Goal: Task Accomplishment & Management: Manage account settings

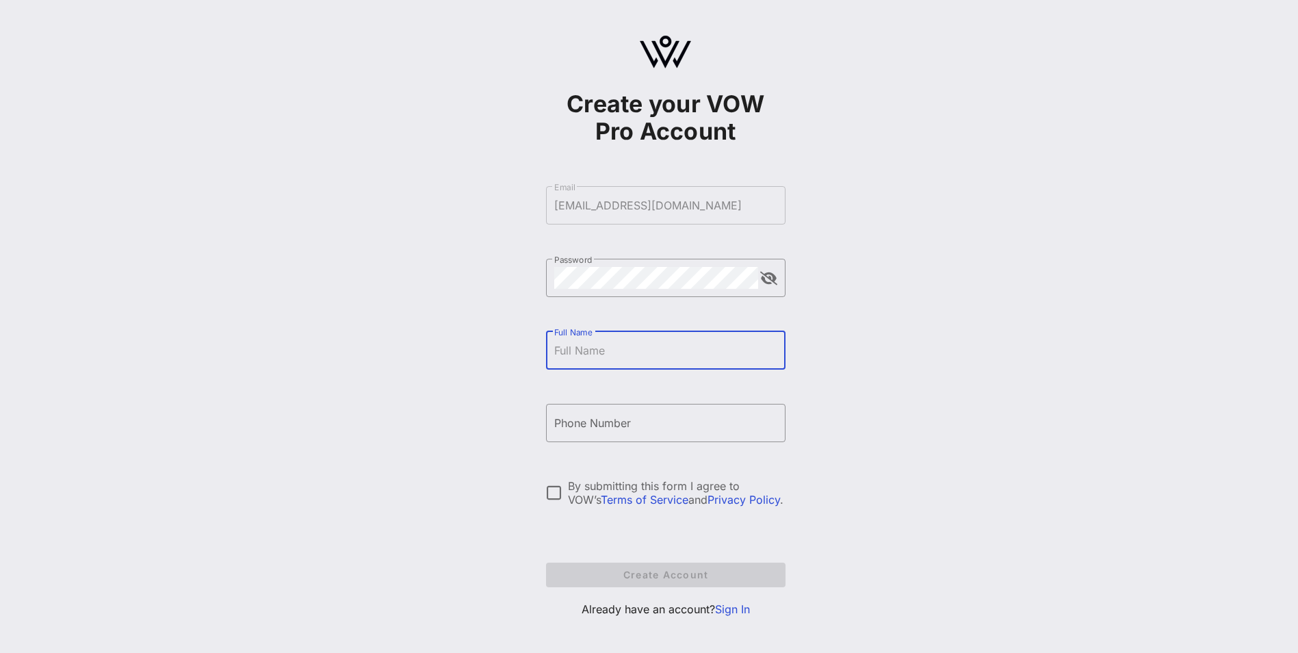
click at [673, 342] on input "Full Name" at bounding box center [665, 350] width 223 height 22
type input "Joshua David Thomas"
type input "+12023413761"
drag, startPoint x: 602, startPoint y: 353, endPoint x: 629, endPoint y: 352, distance: 26.7
click at [629, 352] on input "Joshua David Thomas" at bounding box center [665, 350] width 223 height 22
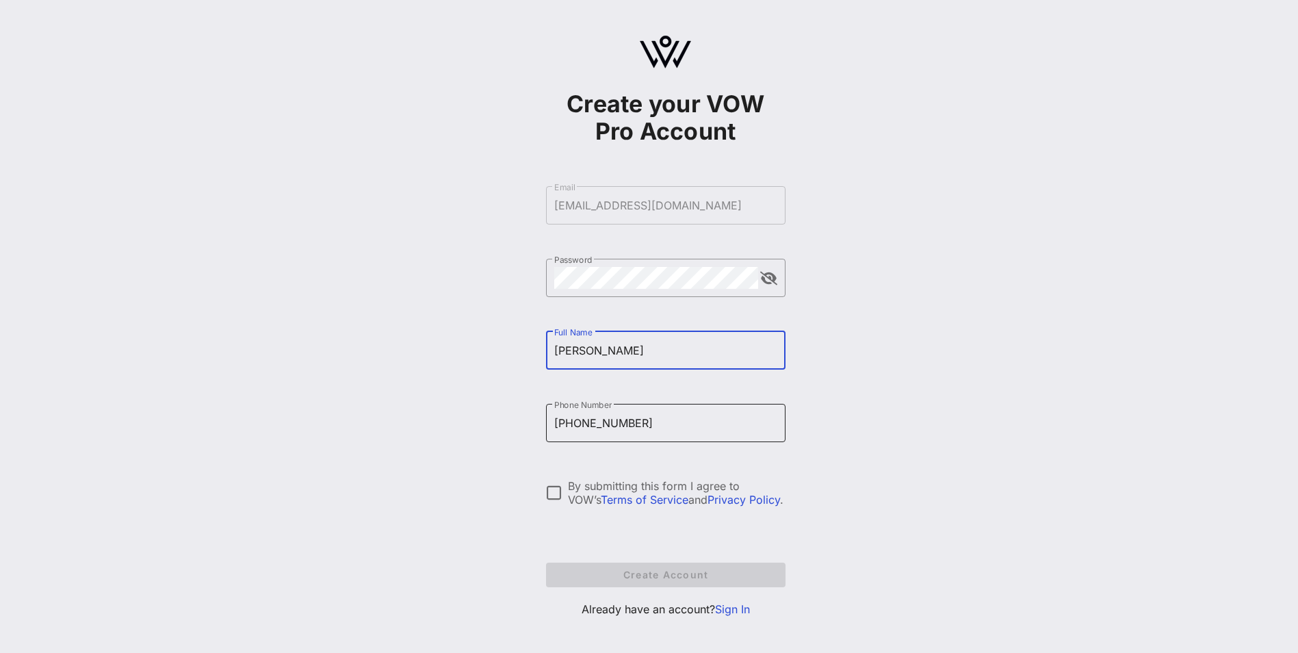
type input "[PERSON_NAME]"
drag, startPoint x: 637, startPoint y: 426, endPoint x: 493, endPoint y: 398, distance: 147.1
click at [493, 398] on div "Create your VOW Pro Account ​ Email joshua_thomas@homedepot.com ​ Password ​ Fu…" at bounding box center [665, 332] width 1265 height 664
type input "3"
click at [736, 610] on link "Sign In" at bounding box center [732, 609] width 35 height 14
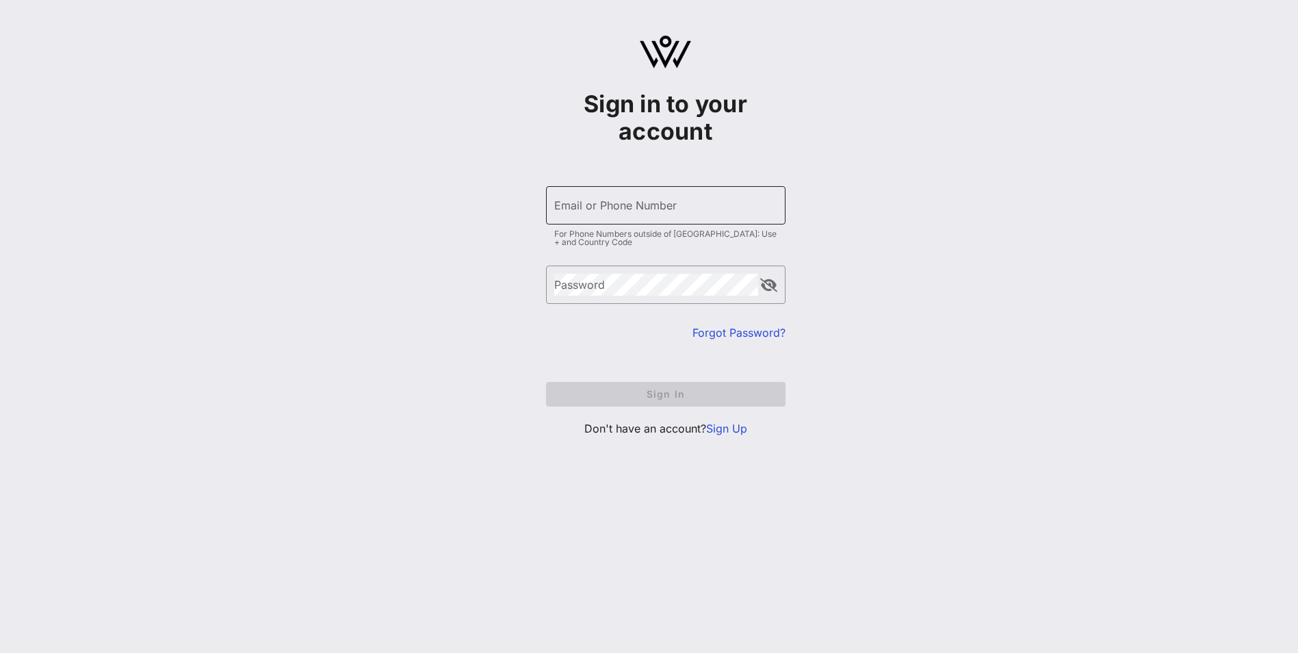
click at [636, 217] on div "Email or Phone Number" at bounding box center [665, 205] width 223 height 38
type input "[EMAIL_ADDRESS][DOMAIN_NAME]"
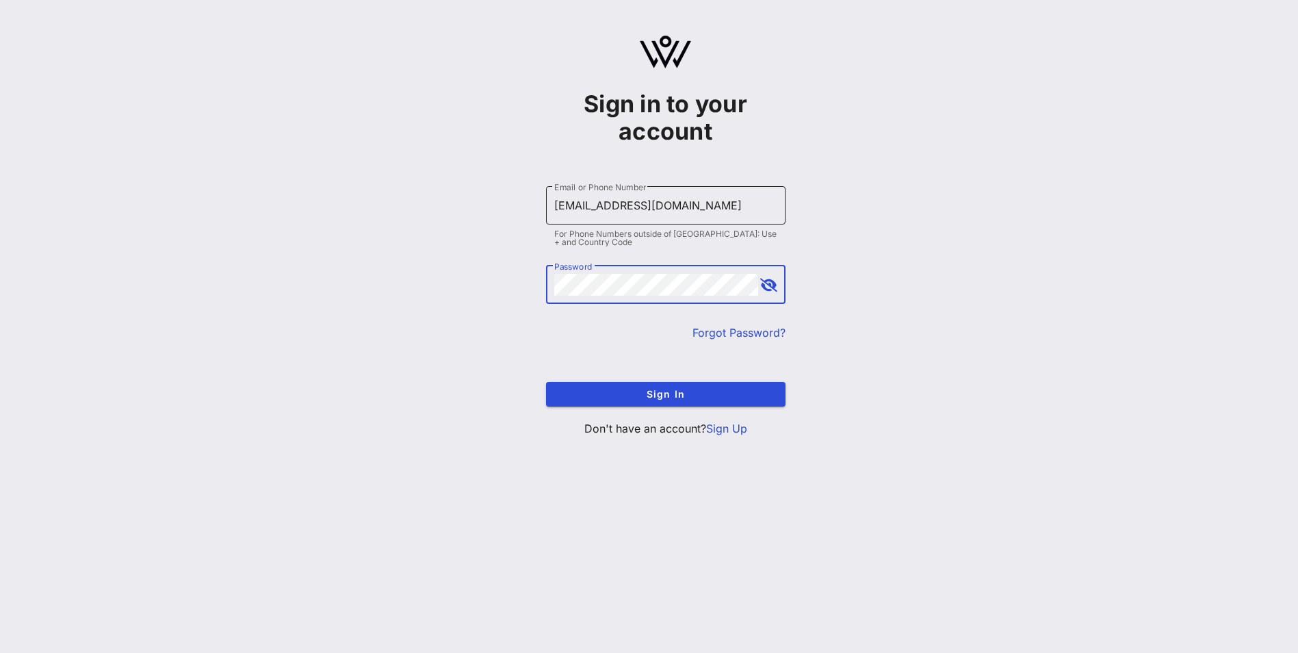
click at [546, 382] on button "Sign In" at bounding box center [666, 394] width 240 height 25
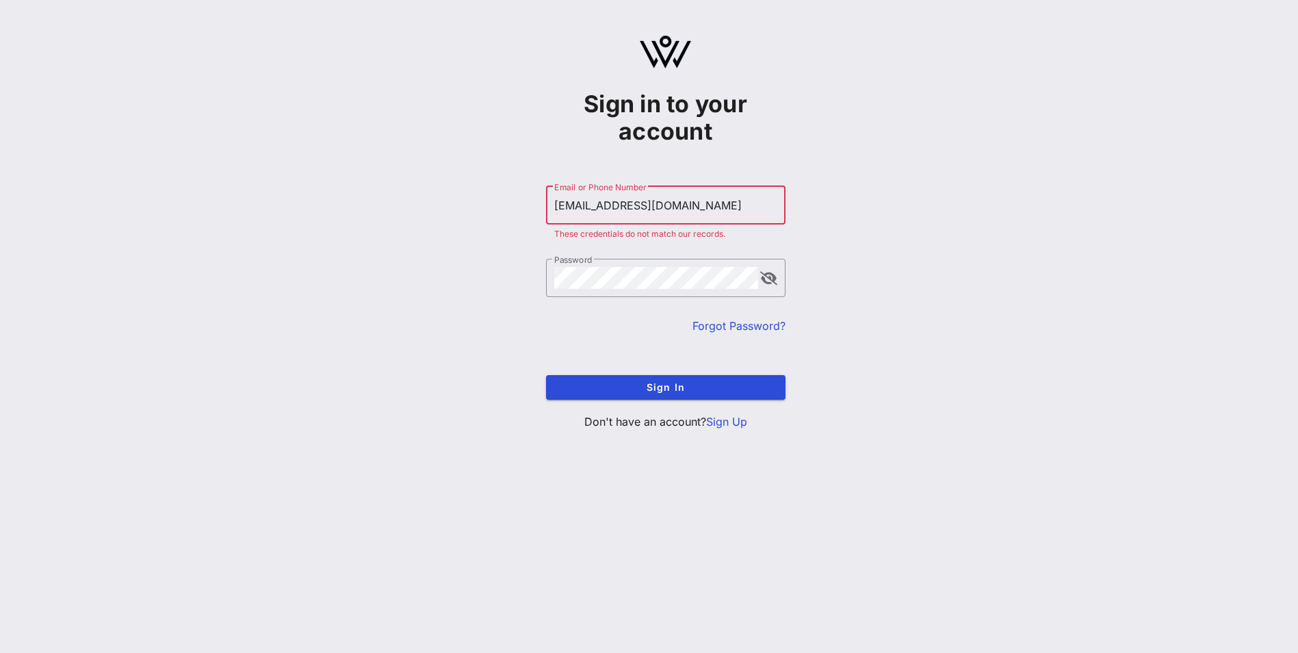
click at [743, 329] on link "Forgot Password?" at bounding box center [739, 326] width 93 height 14
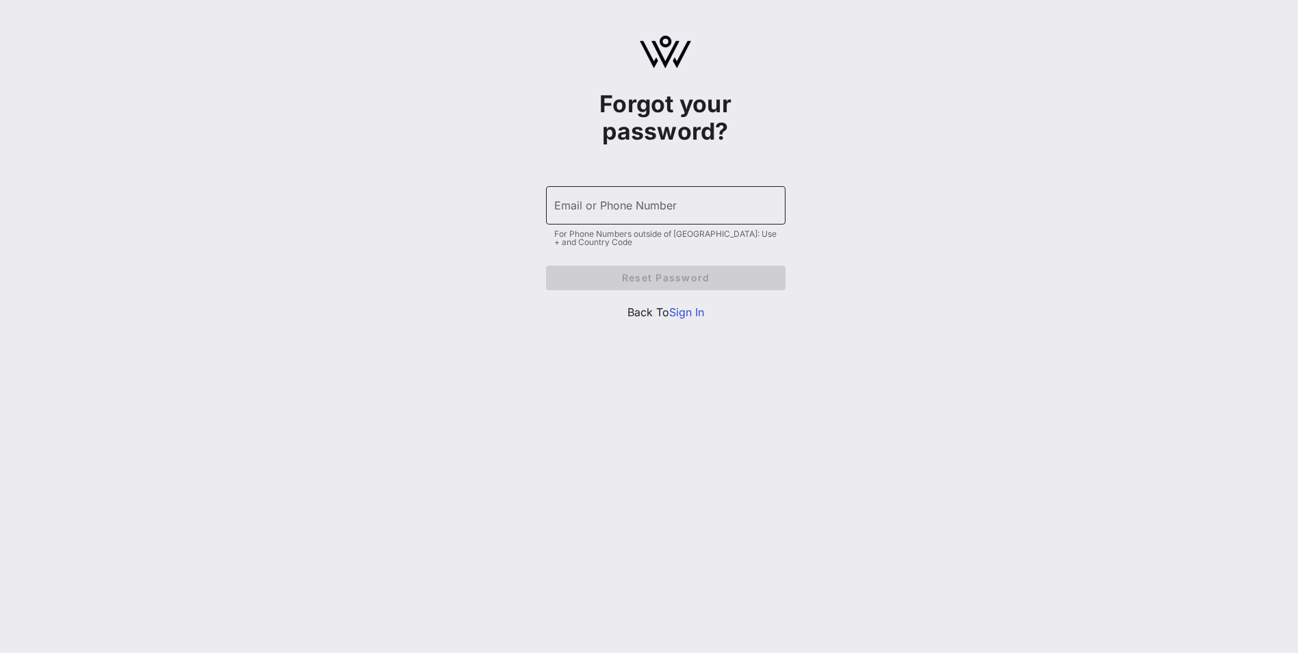
click at [693, 209] on input "Email or Phone Number" at bounding box center [665, 205] width 223 height 22
type input "[EMAIL_ADDRESS][DOMAIN_NAME]"
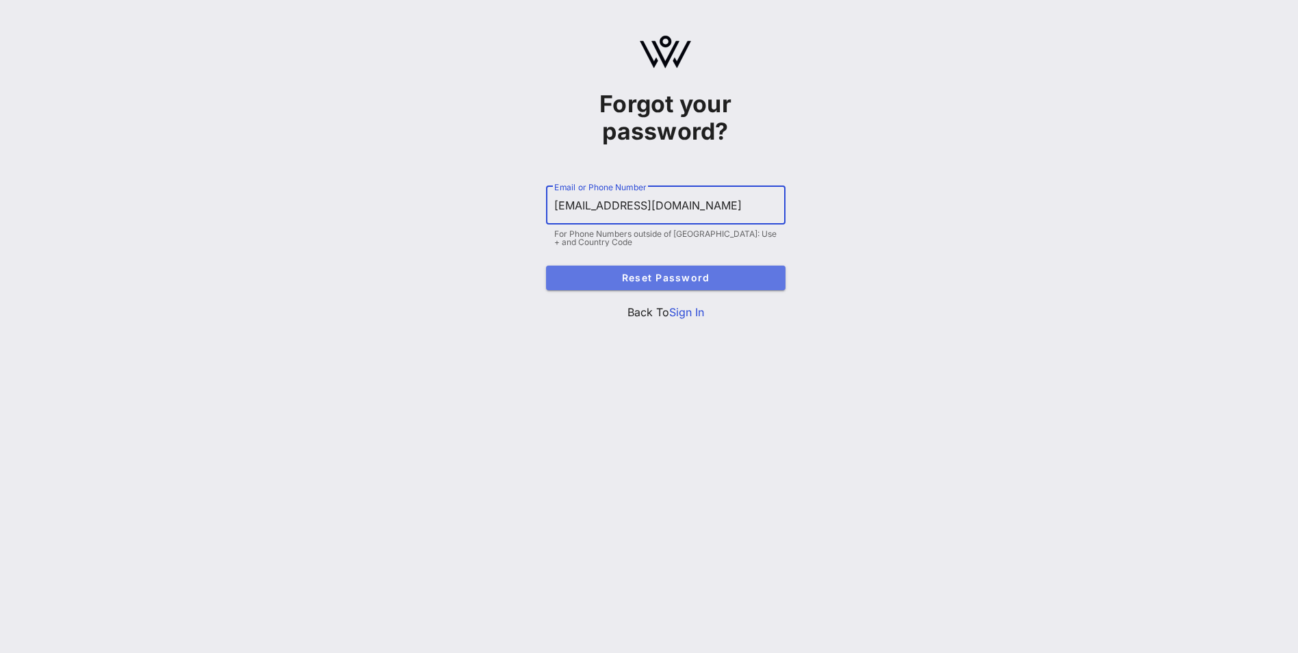
click at [701, 280] on span "Reset Password" at bounding box center [666, 278] width 218 height 12
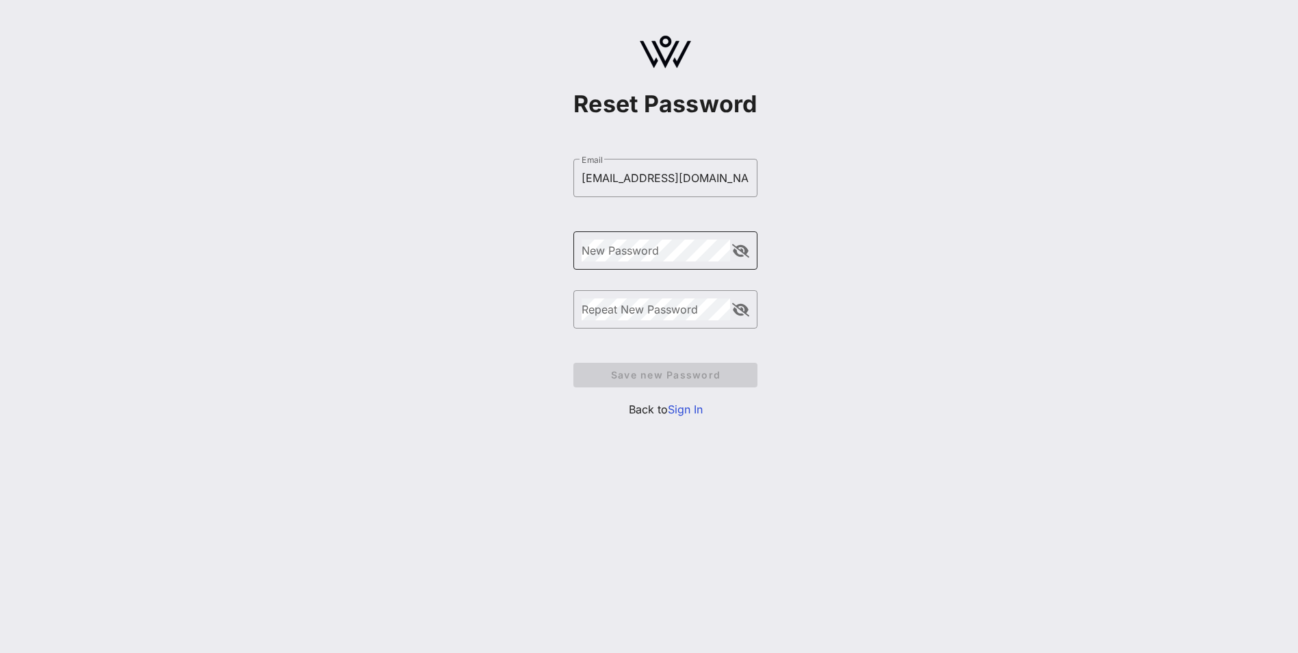
click at [612, 243] on div "New Password" at bounding box center [656, 250] width 148 height 38
click at [638, 370] on span "Save new Password" at bounding box center [665, 375] width 162 height 12
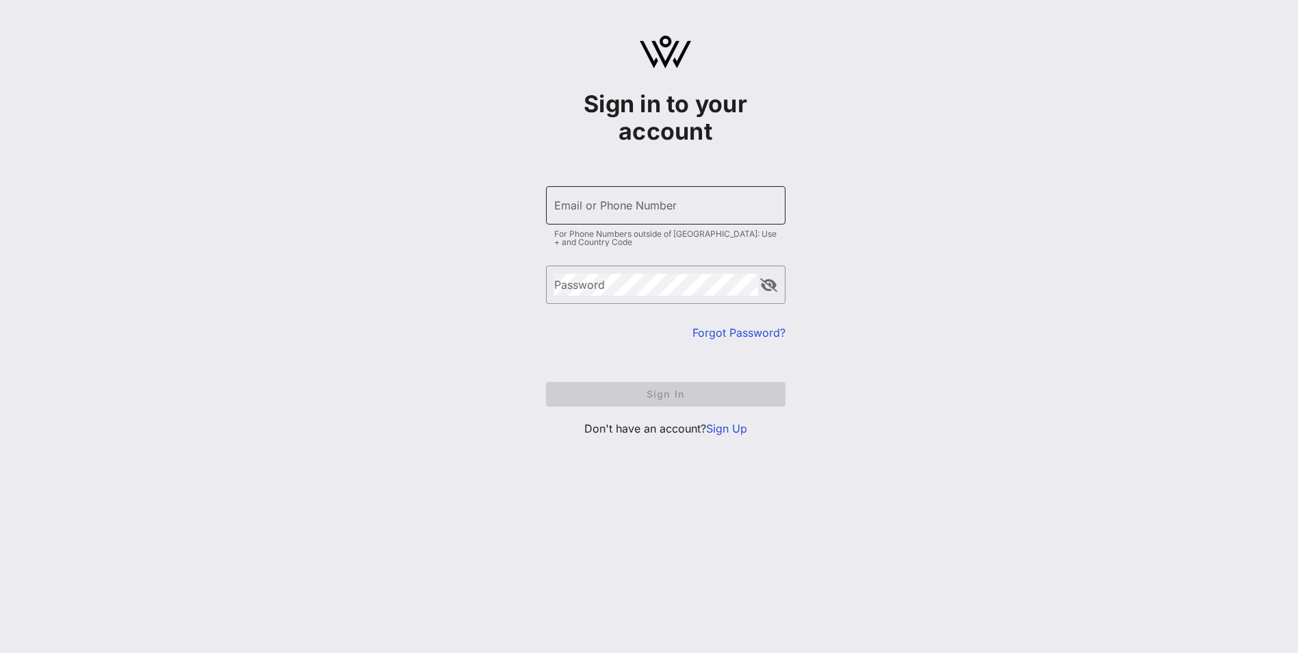
click at [625, 206] on input "Email or Phone Number" at bounding box center [665, 205] width 223 height 22
type input "[EMAIL_ADDRESS][DOMAIN_NAME]"
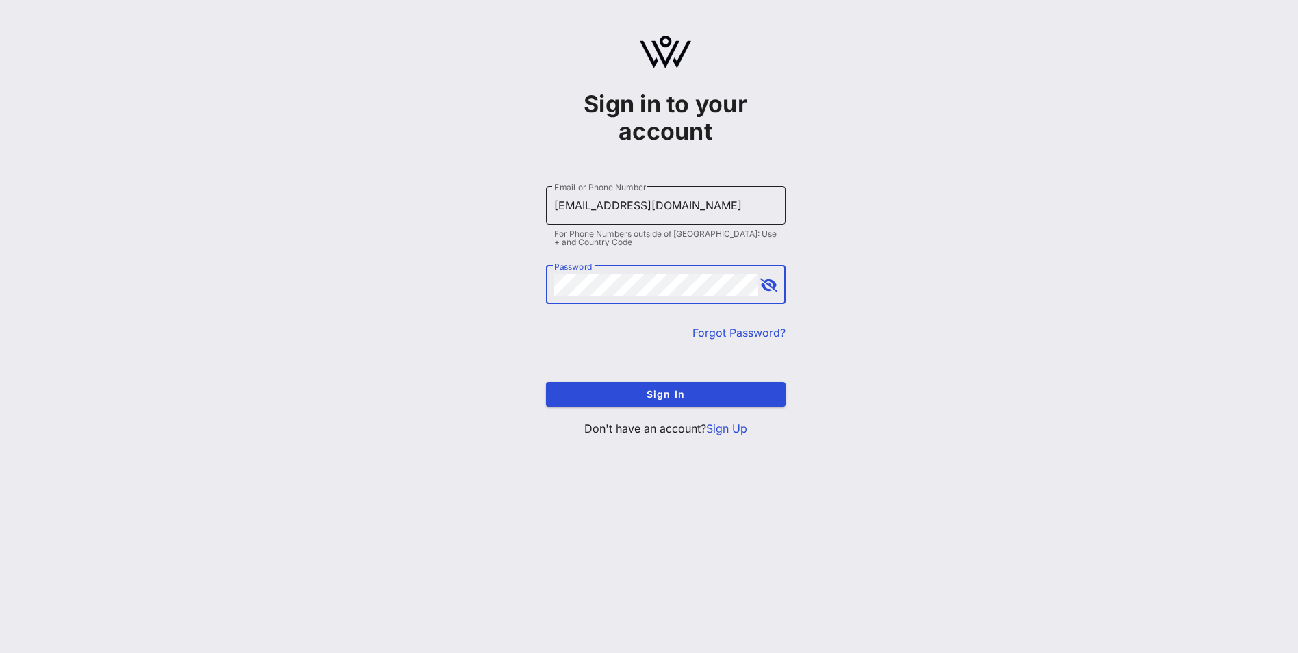
click at [546, 382] on button "Sign In" at bounding box center [666, 394] width 240 height 25
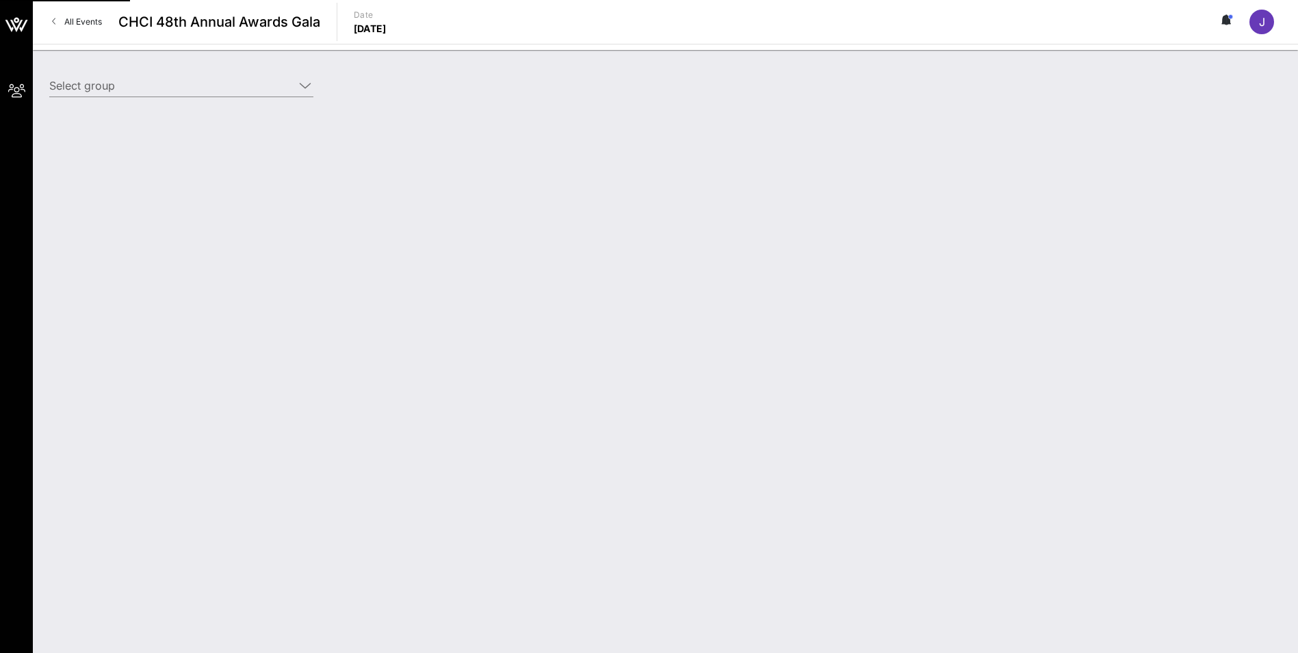
type input "Home Depot ([GEOGRAPHIC_DATA]) [[PERSON_NAME], [PERSON_NAME][EMAIL_ADDRESS][DOM…"
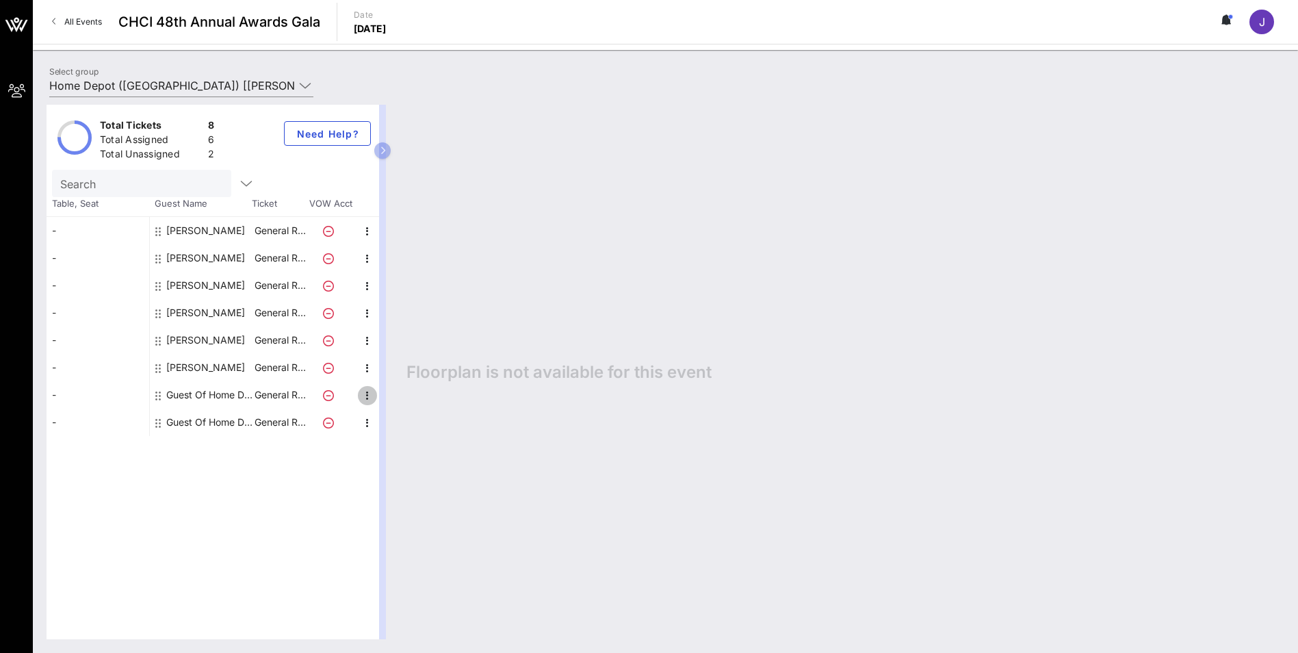
click at [365, 398] on icon "button" at bounding box center [367, 395] width 16 height 16
click at [380, 400] on div "Edit" at bounding box center [401, 399] width 49 height 27
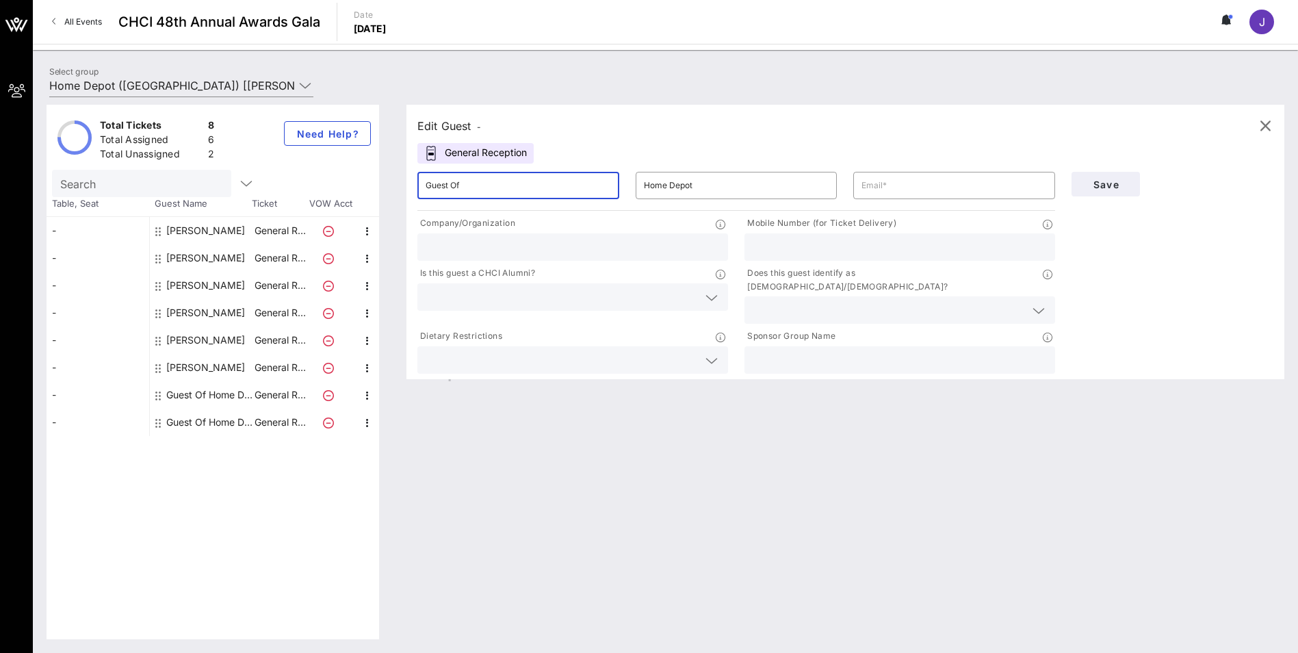
click at [461, 188] on input "Guest Of" at bounding box center [518, 186] width 185 height 22
drag, startPoint x: 461, startPoint y: 188, endPoint x: 121, endPoint y: 55, distance: 365.1
click at [124, 58] on div "Select group Home Depot (Home Depot) [[PERSON_NAME], [EMAIL_ADDRESS][DOMAIN_NAM…" at bounding box center [665, 351] width 1265 height 603
type input ";"
type input "[PERSON_NAME]"
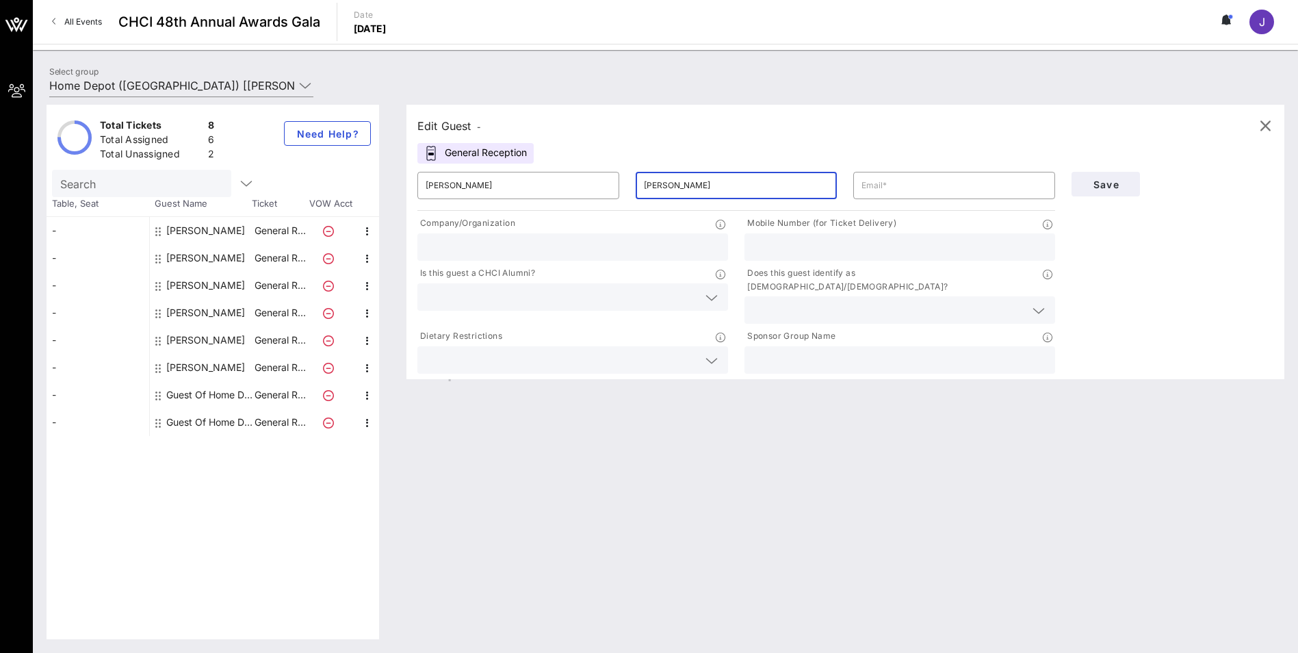
type input "[PERSON_NAME]"
click at [884, 190] on input "[EMAIL_ADDRESS][DOMAIN_NAME]" at bounding box center [954, 186] width 185 height 22
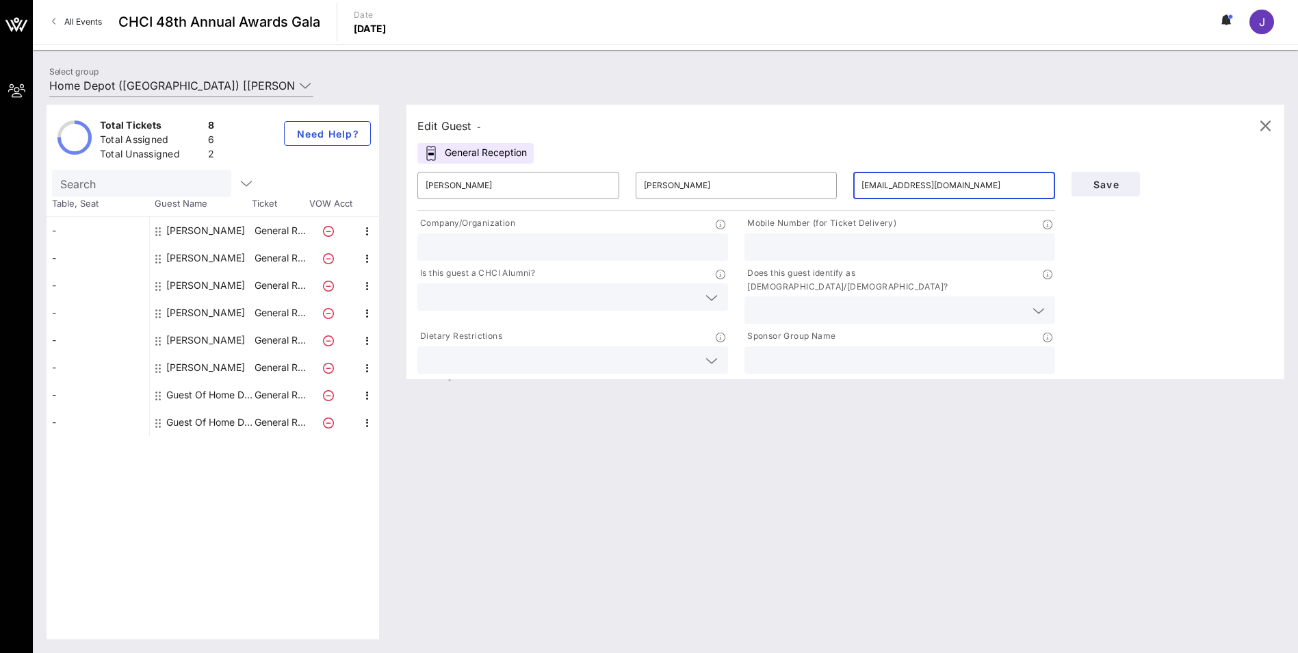
type input "[EMAIL_ADDRESS][DOMAIN_NAME]"
click at [621, 248] on input "text" at bounding box center [573, 247] width 294 height 18
type input "The Home Depot"
type input "2023413761"
drag, startPoint x: 776, startPoint y: 243, endPoint x: 673, endPoint y: 248, distance: 103.4
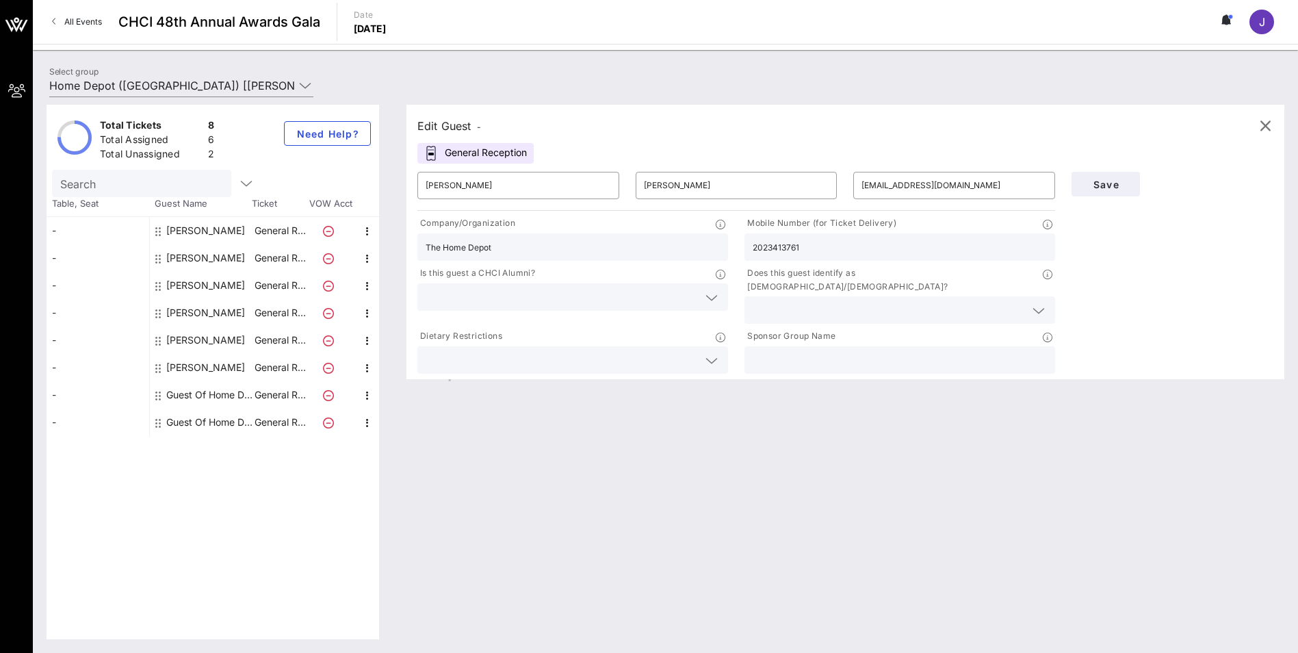
click at [673, 248] on div "Company/Organization The Home Depot Mobile Number (for Ticket Delivery) 2023413…" at bounding box center [736, 295] width 654 height 163
drag, startPoint x: 836, startPoint y: 228, endPoint x: 836, endPoint y: 253, distance: 25.3
click at [836, 228] on p "Mobile Number (for Ticket Delivery)" at bounding box center [821, 223] width 152 height 14
click at [856, 248] on input "text" at bounding box center [900, 247] width 294 height 18
type input "2292246056"
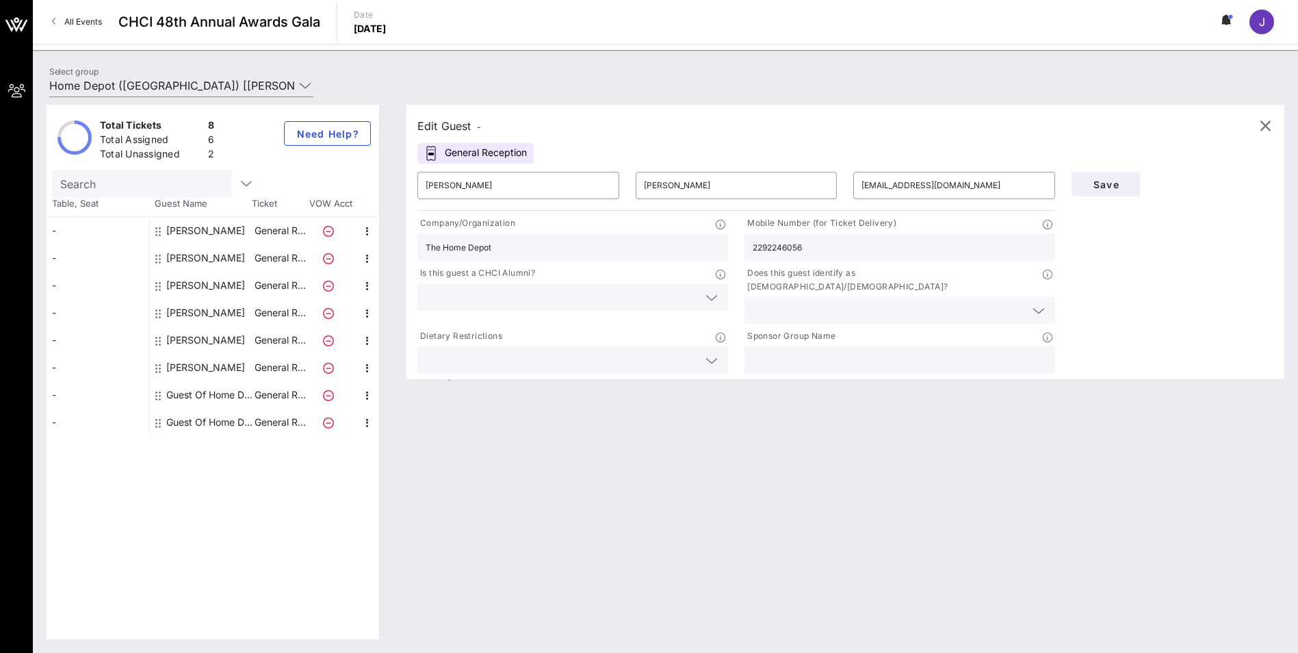
click at [1125, 297] on div "Save" at bounding box center [1172, 270] width 218 height 213
click at [1014, 301] on input "text" at bounding box center [889, 310] width 272 height 18
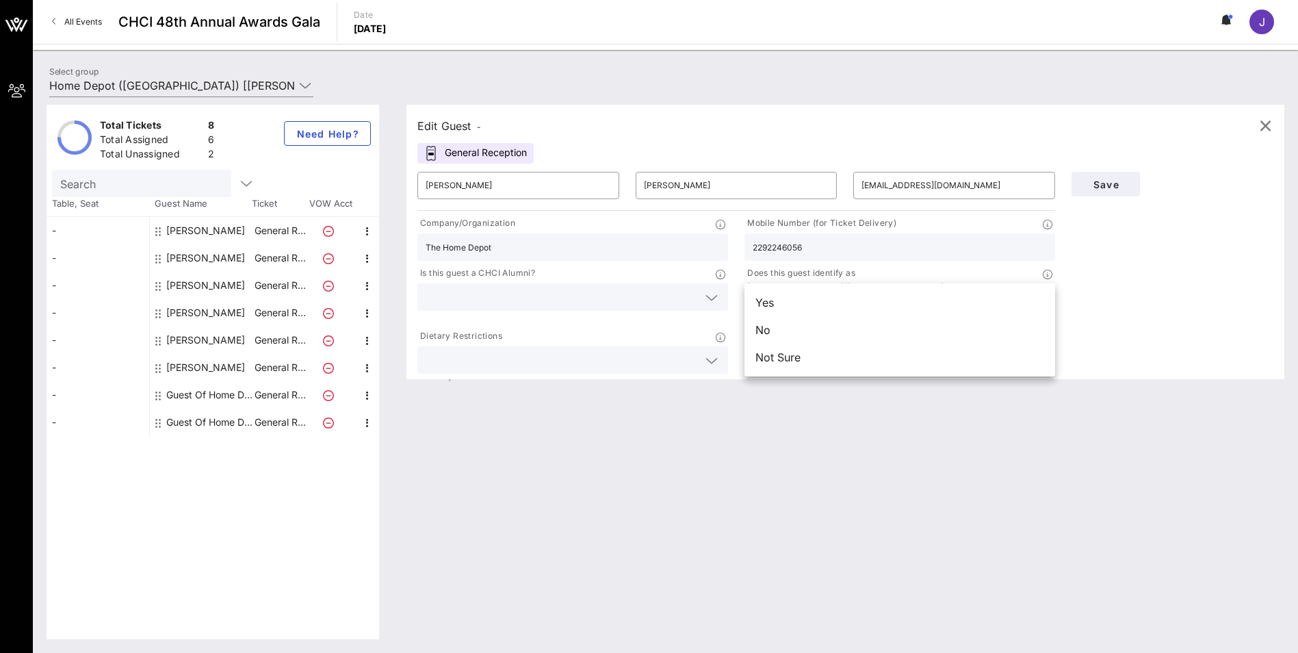
click at [1097, 289] on div "Save" at bounding box center [1172, 270] width 218 height 213
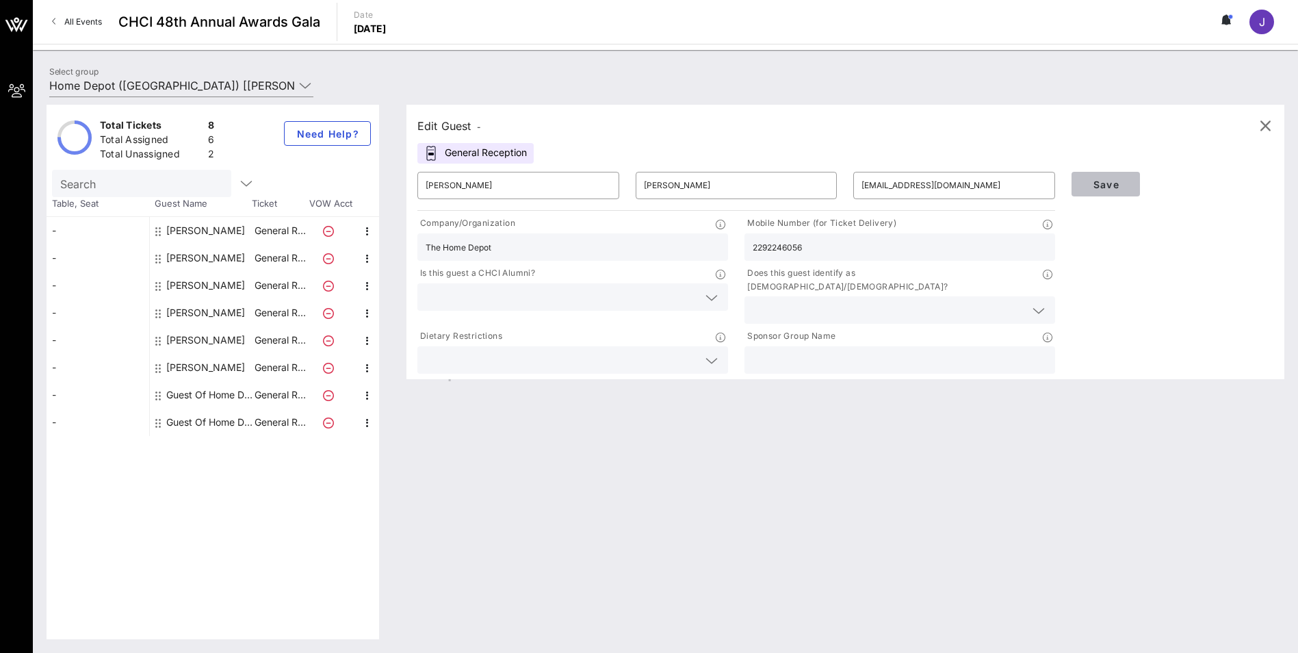
click at [1102, 182] on span "Save" at bounding box center [1106, 185] width 47 height 12
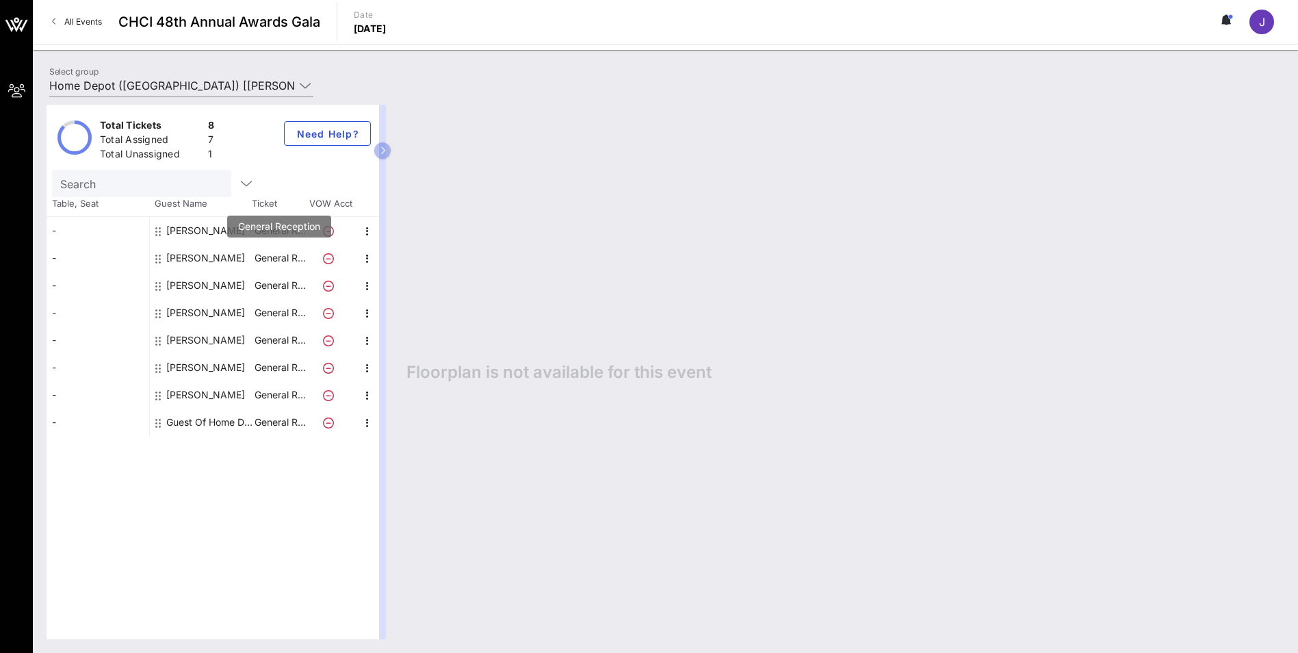
click at [289, 257] on p "General R…" at bounding box center [280, 257] width 55 height 27
click at [366, 258] on icon "button" at bounding box center [367, 258] width 16 height 16
click at [402, 264] on div "Edit" at bounding box center [401, 262] width 27 height 11
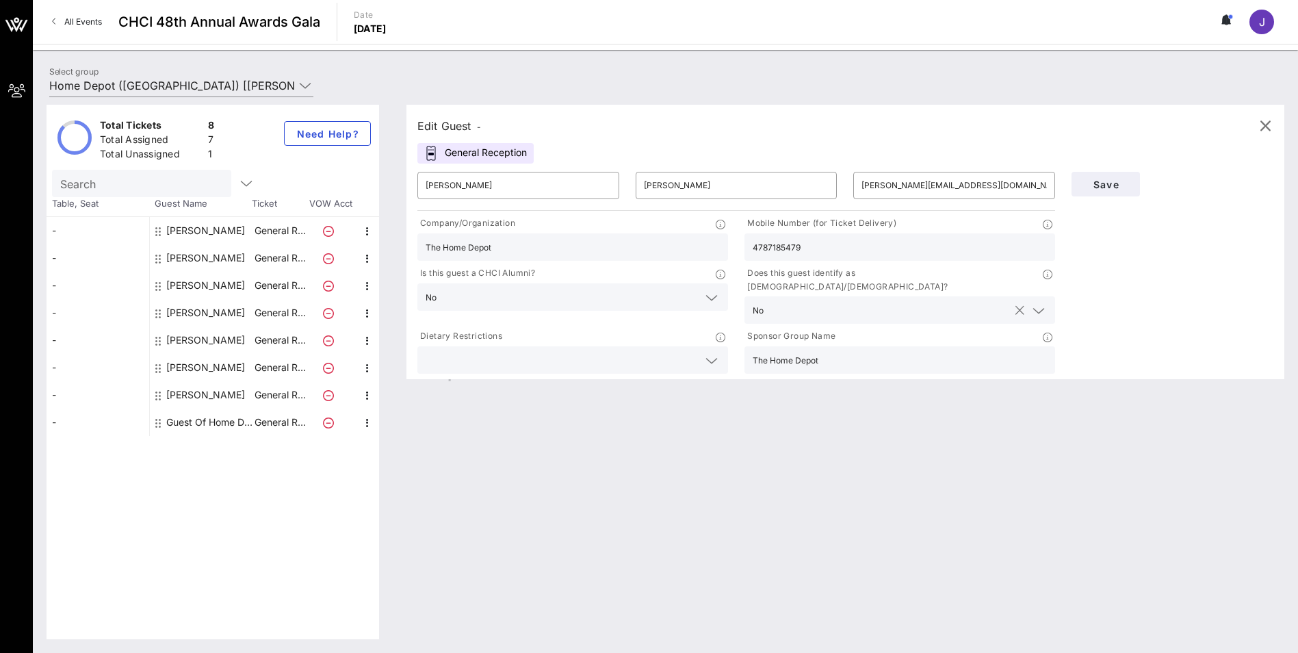
click at [1044, 302] on icon at bounding box center [1039, 310] width 12 height 16
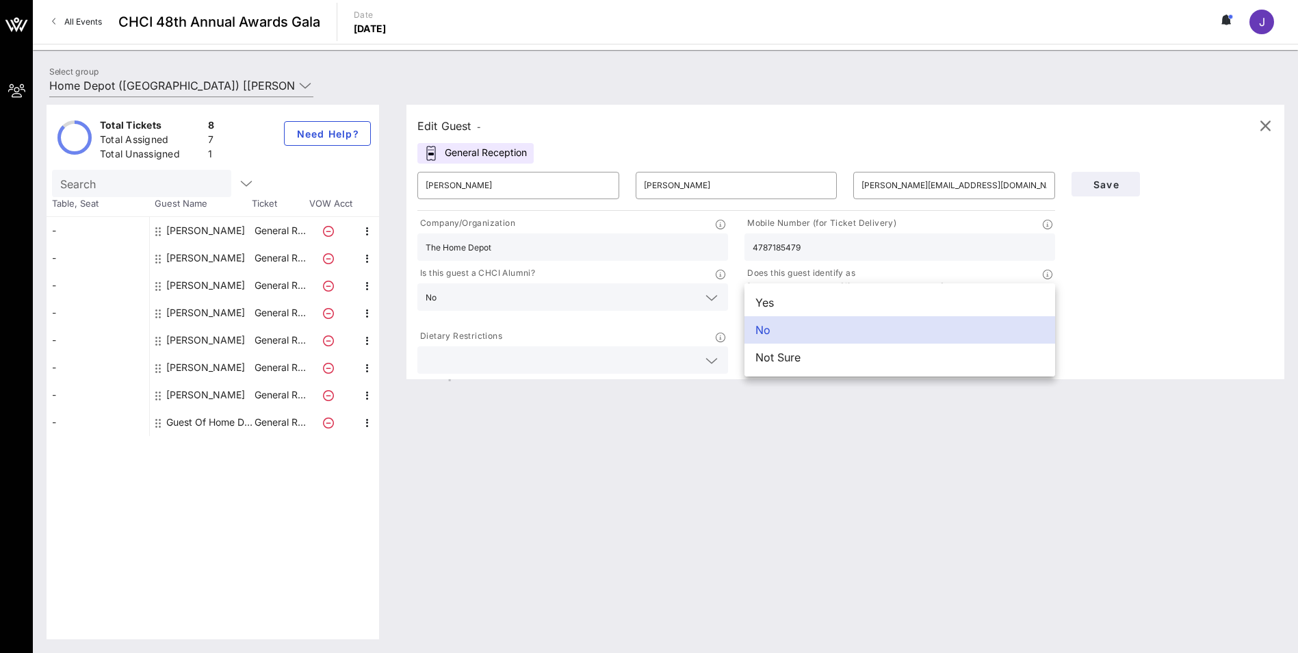
click at [1127, 305] on div "Save" at bounding box center [1172, 270] width 218 height 213
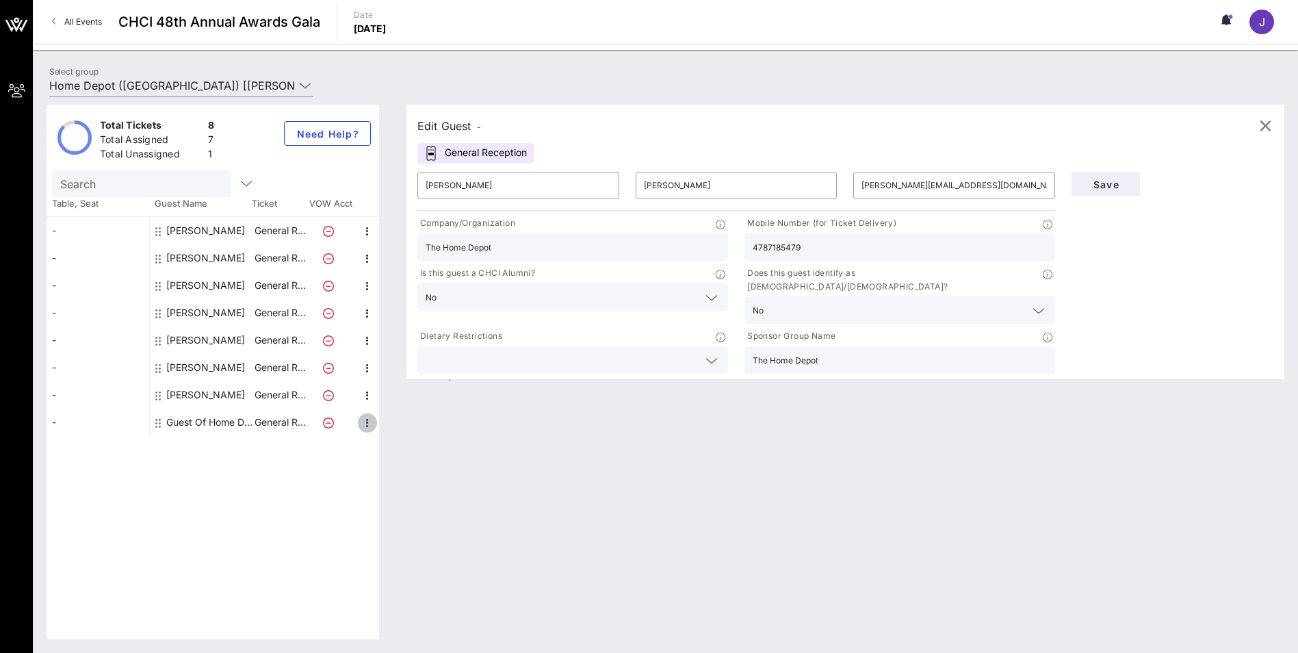
click at [365, 426] on icon "button" at bounding box center [367, 423] width 16 height 16
click at [262, 426] on p "General R…" at bounding box center [280, 422] width 55 height 27
click at [194, 419] on div "Guest Of Home Depot" at bounding box center [209, 422] width 86 height 27
type input "Guest Of"
type input "Home Depot"
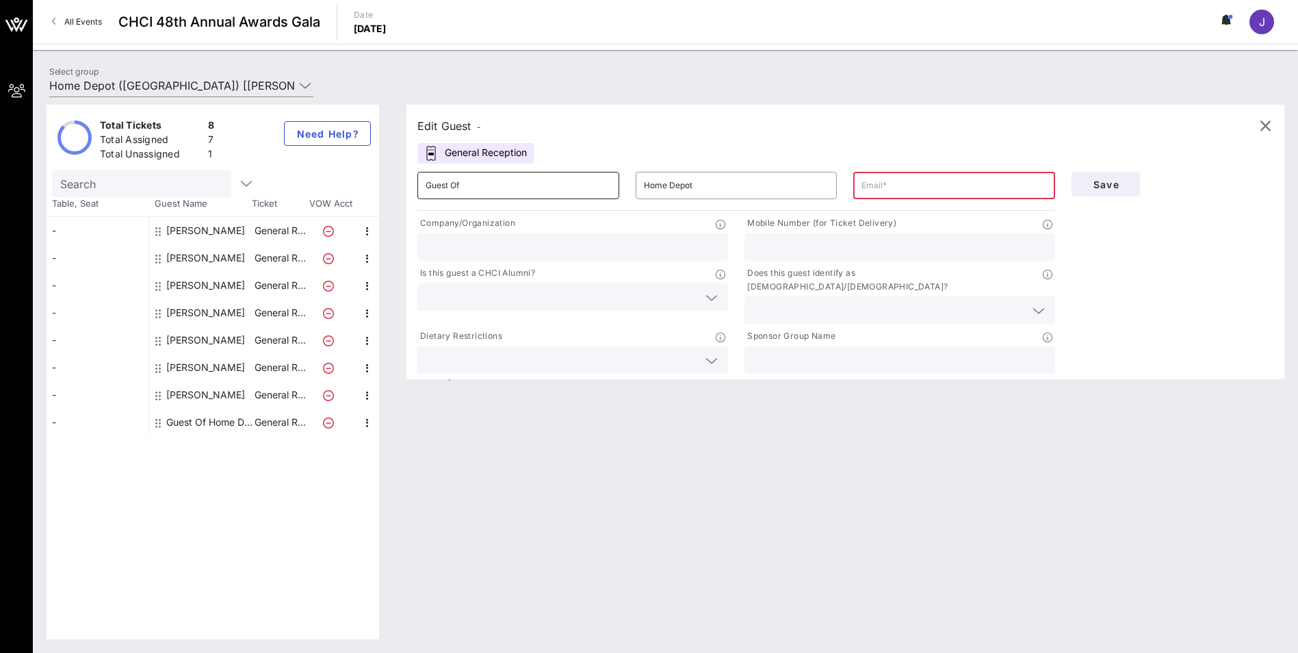
click at [469, 192] on input "Guest Of" at bounding box center [518, 186] width 185 height 22
click at [464, 185] on input "Guest Of" at bounding box center [518, 186] width 185 height 22
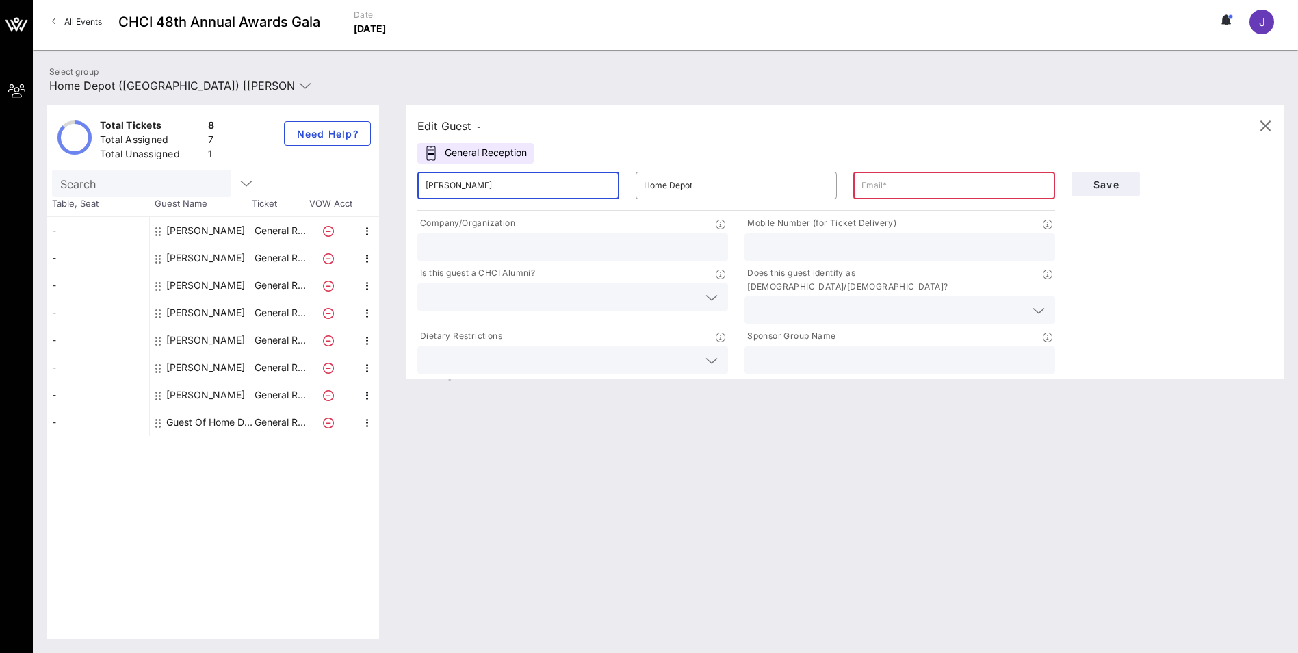
type input "[PERSON_NAME]"
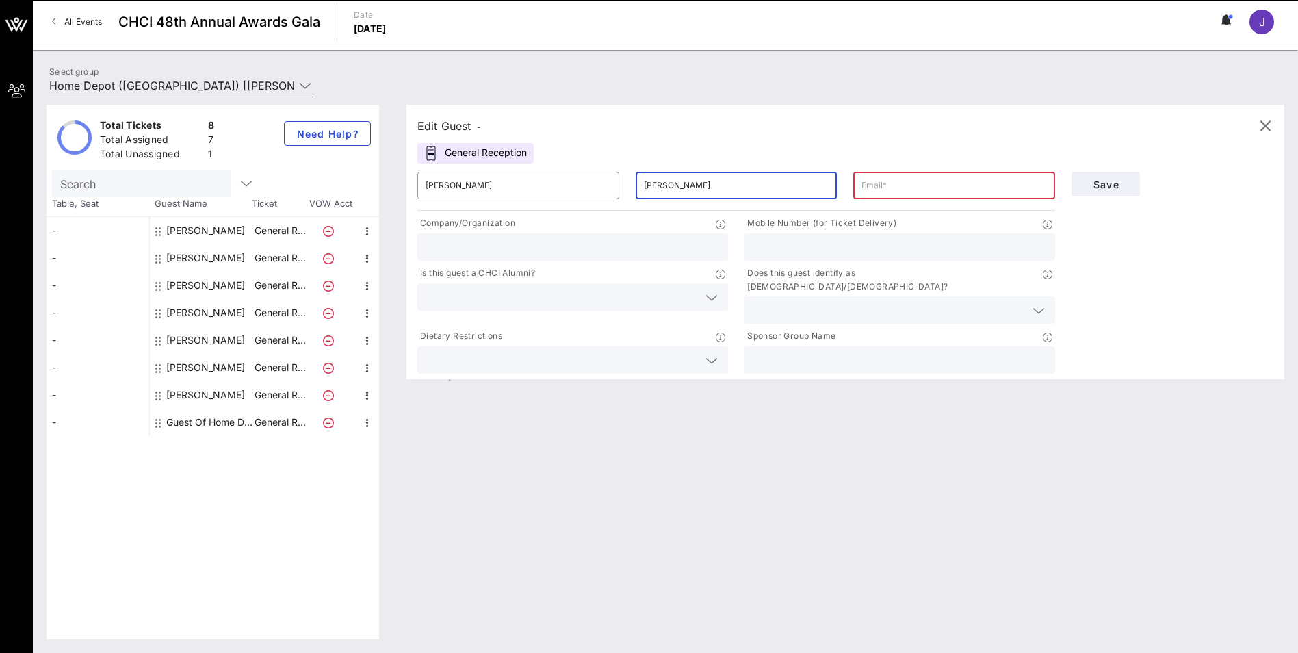
type input "[PERSON_NAME]"
click at [467, 246] on input "text" at bounding box center [573, 247] width 294 height 18
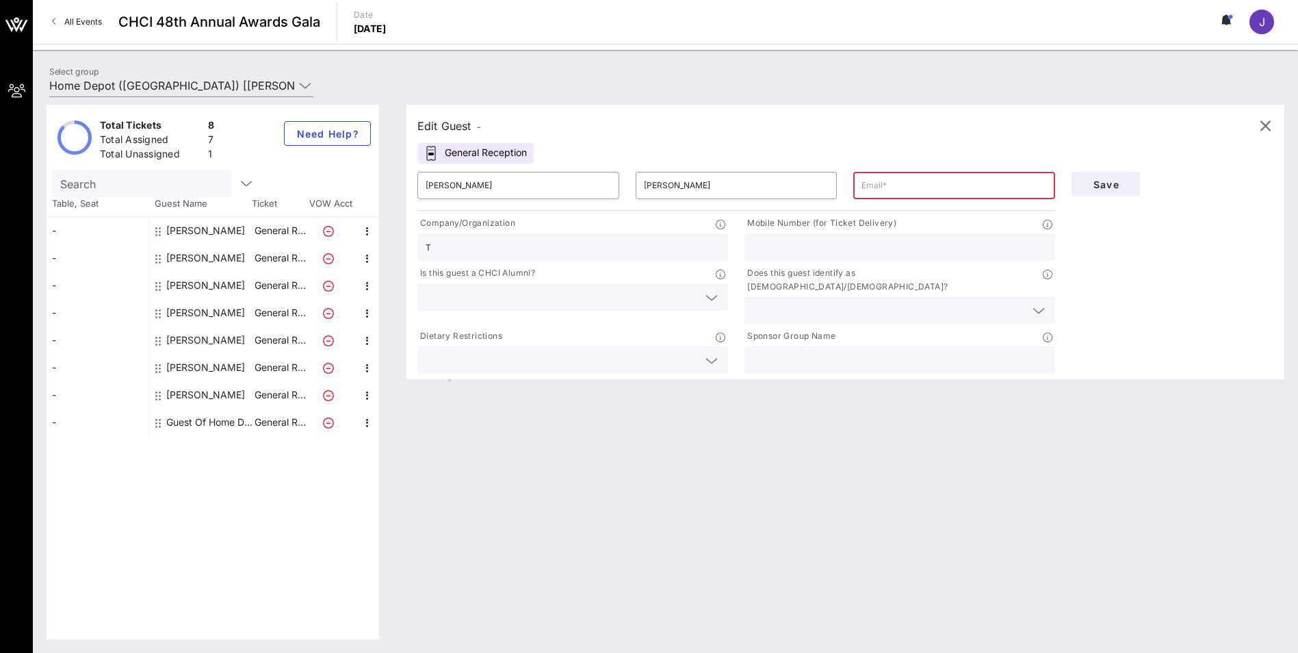
type input "The Home Depot"
click at [925, 191] on input "text" at bounding box center [954, 186] width 185 height 22
click at [886, 186] on input "text" at bounding box center [954, 186] width 185 height 22
paste input "[EMAIL_ADDRESS][DOMAIN_NAME]"
type input "[EMAIL_ADDRESS][DOMAIN_NAME]"
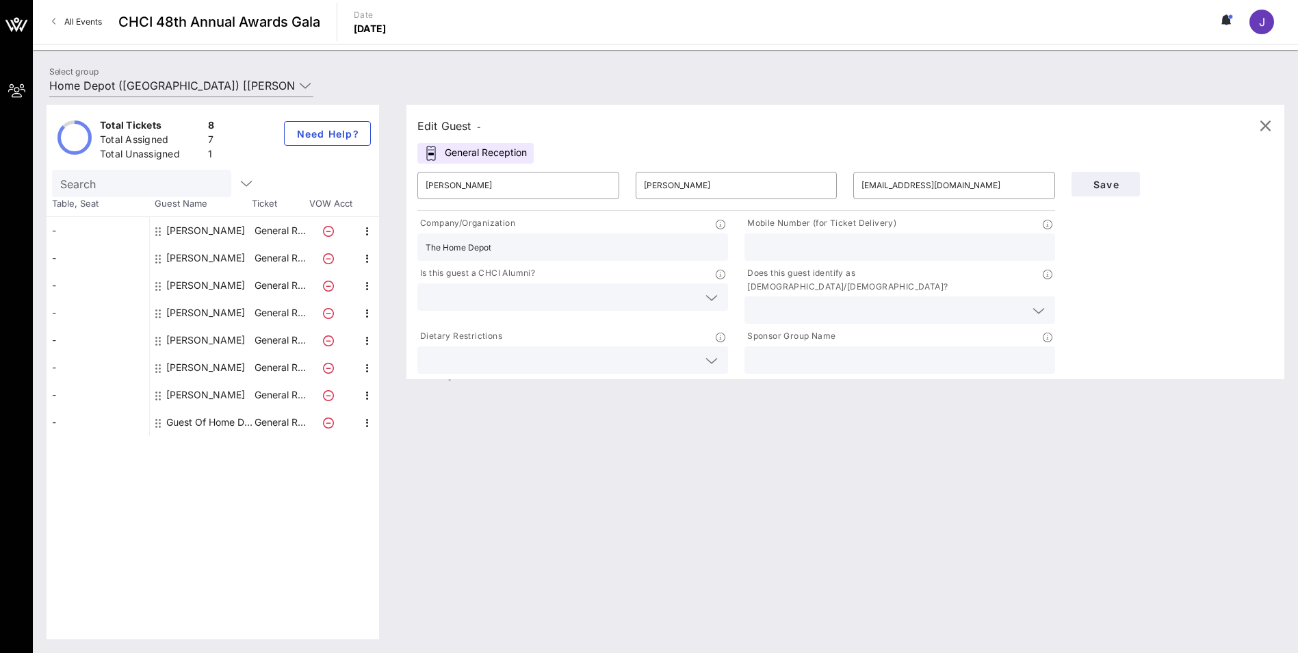
click at [853, 250] on input "text" at bounding box center [900, 247] width 294 height 18
paste input "516) 521-8932"
click at [771, 249] on input "516) 521-8932" at bounding box center [900, 247] width 294 height 18
type input "5165218932"
click at [885, 418] on div "Edit Guest - General Reception ​ [PERSON_NAME] ​ [PERSON_NAME] ​ [EMAIL_ADDRESS…" at bounding box center [839, 372] width 892 height 534
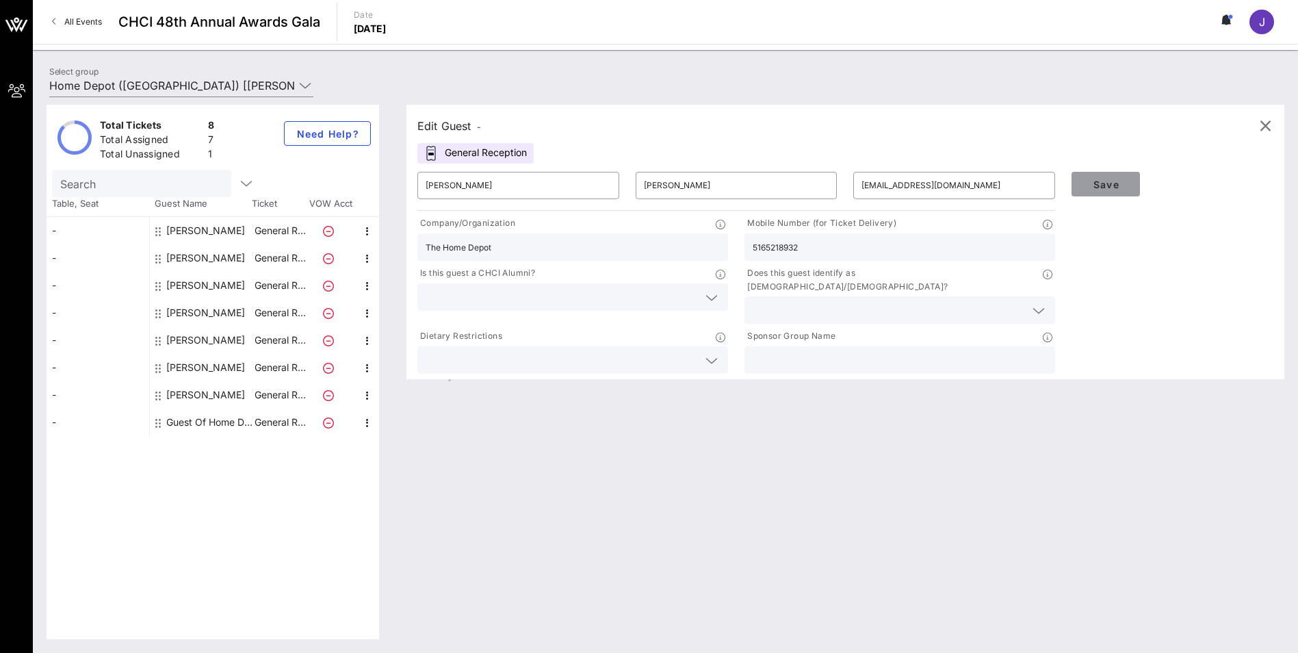
click at [1108, 181] on span "Save" at bounding box center [1106, 185] width 47 height 12
